Goal: Information Seeking & Learning: Learn about a topic

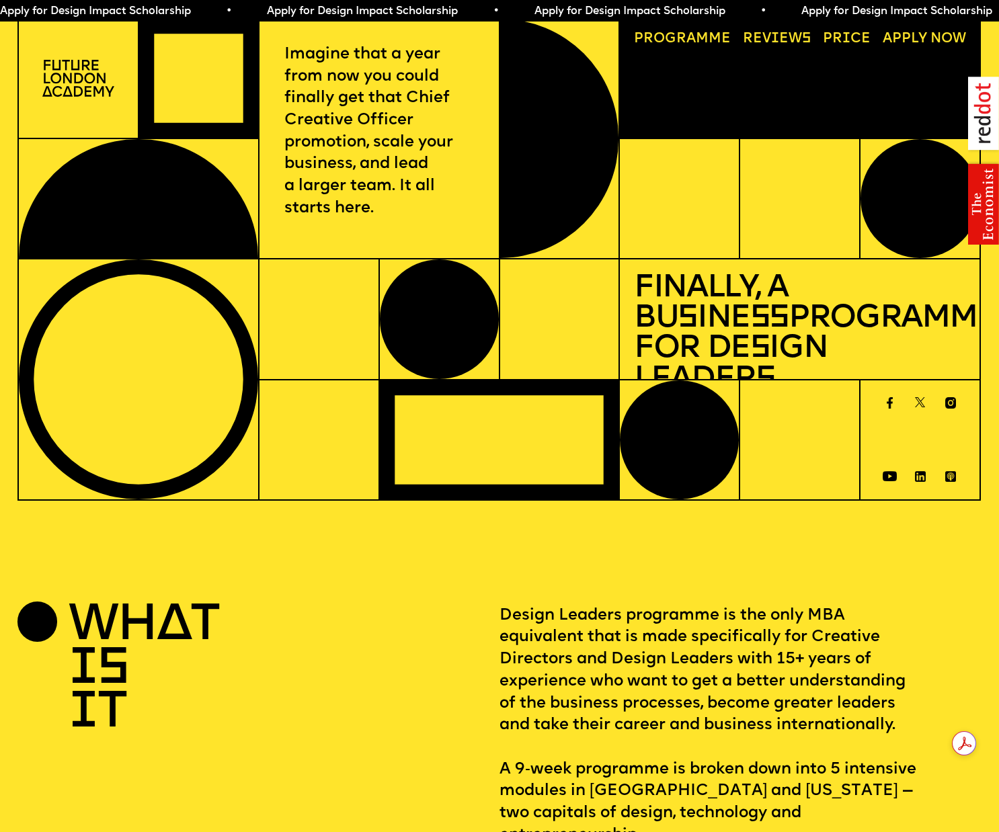
click at [668, 36] on link "Progr a mme" at bounding box center [682, 40] width 111 height 28
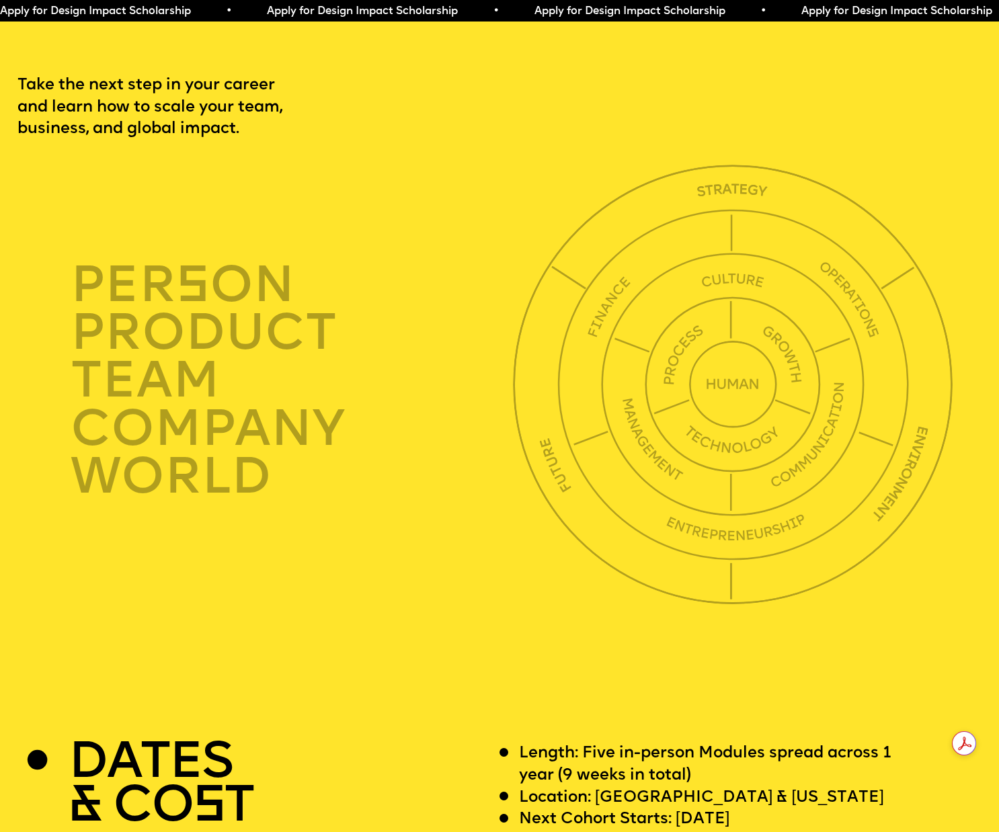
scroll to position [3419, 0]
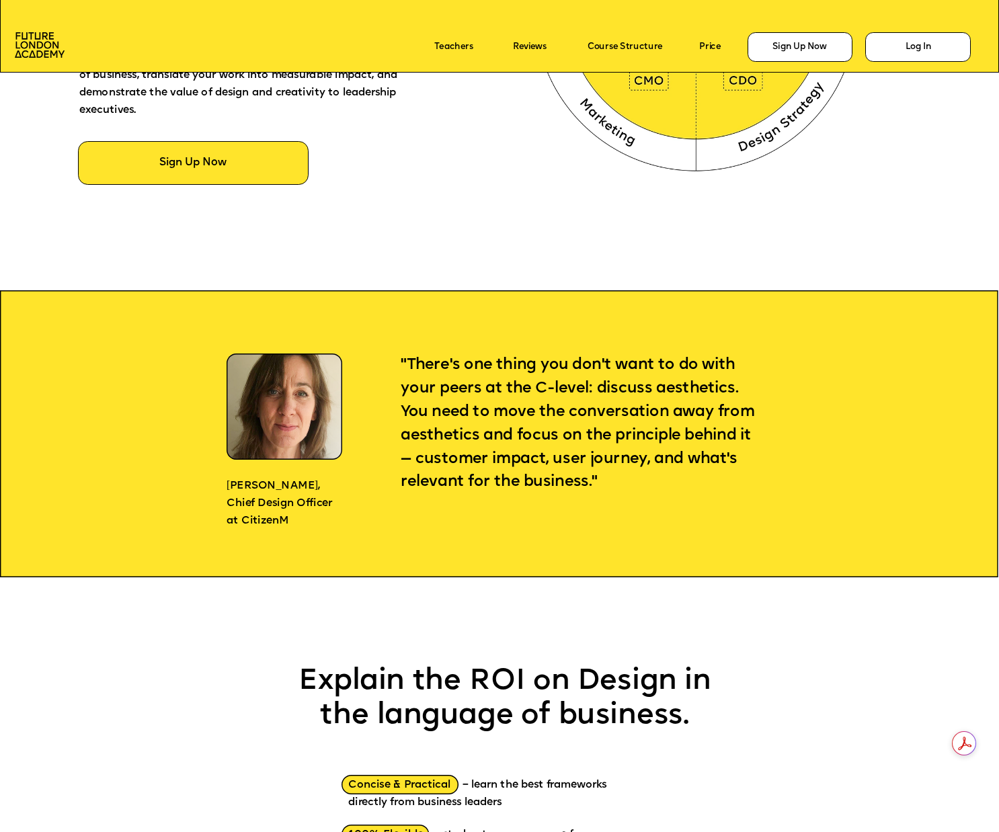
scroll to position [971, 0]
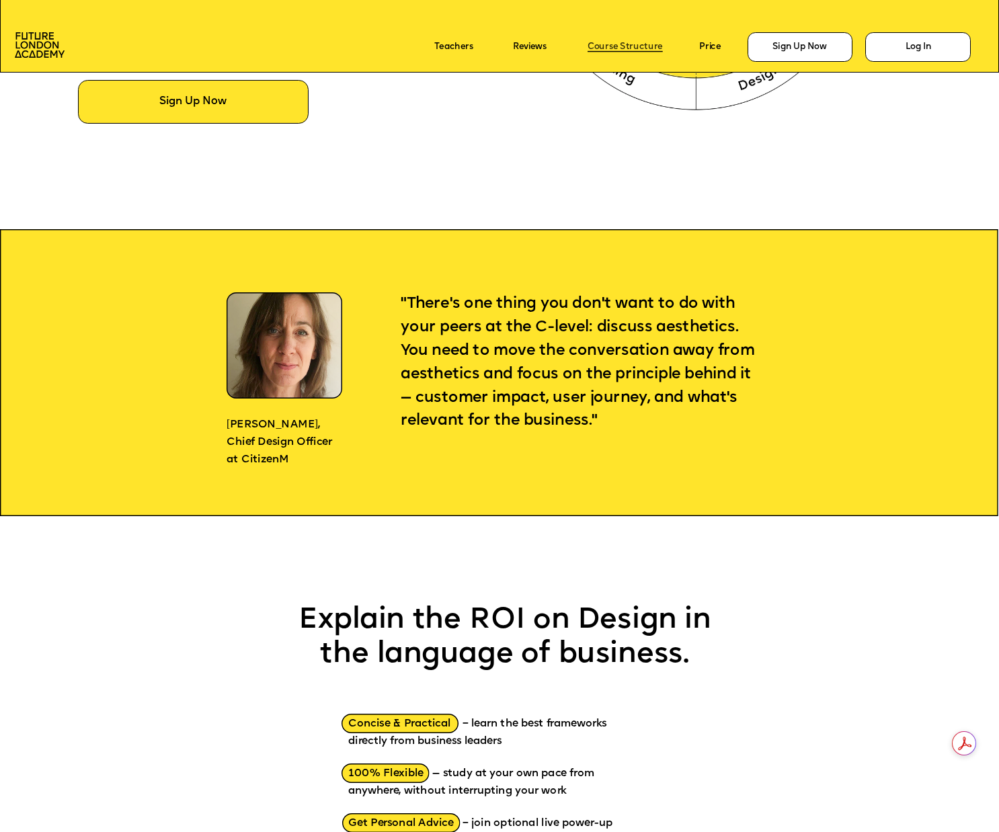
click at [626, 46] on link "Course Structure" at bounding box center [625, 46] width 75 height 9
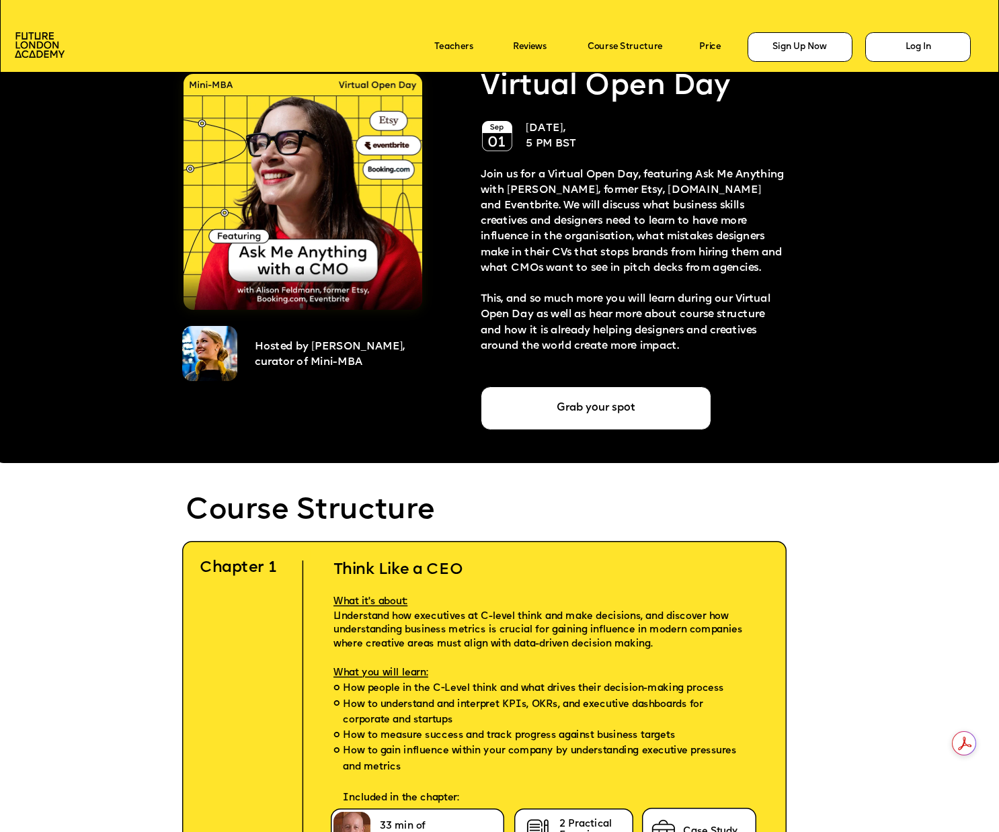
scroll to position [2565, 0]
